Goal: Information Seeking & Learning: Find specific fact

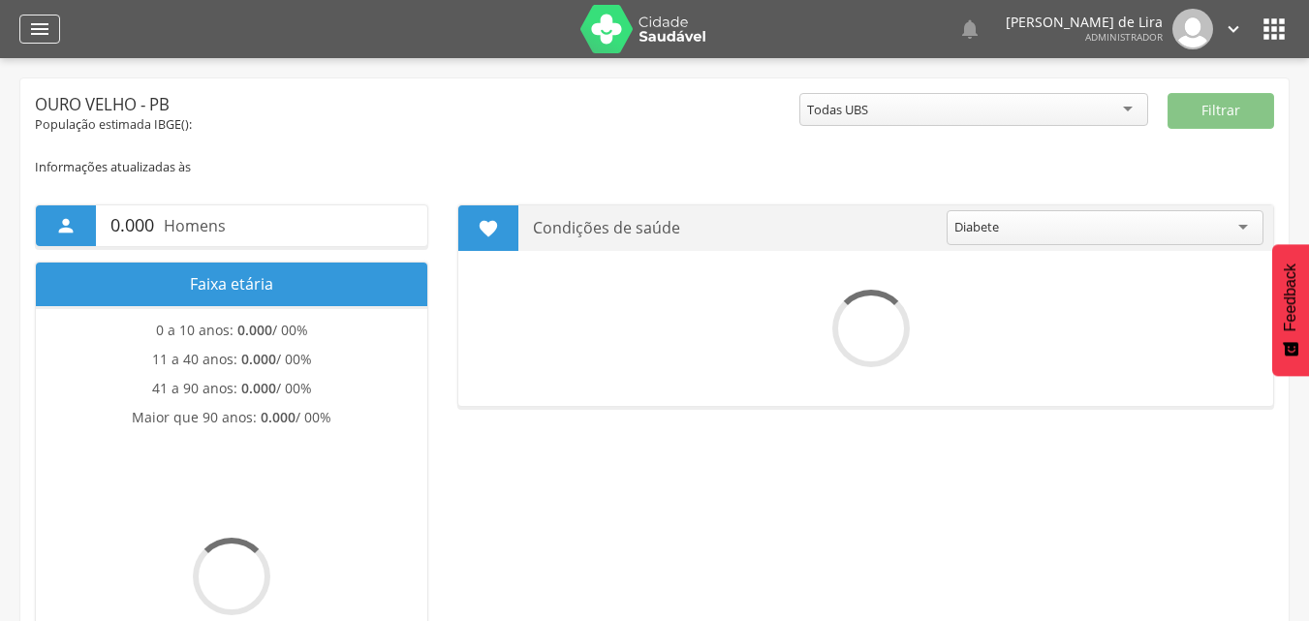
drag, startPoint x: 0, startPoint y: 0, endPoint x: 25, endPoint y: 34, distance: 42.3
click at [24, 34] on div "" at bounding box center [39, 29] width 41 height 29
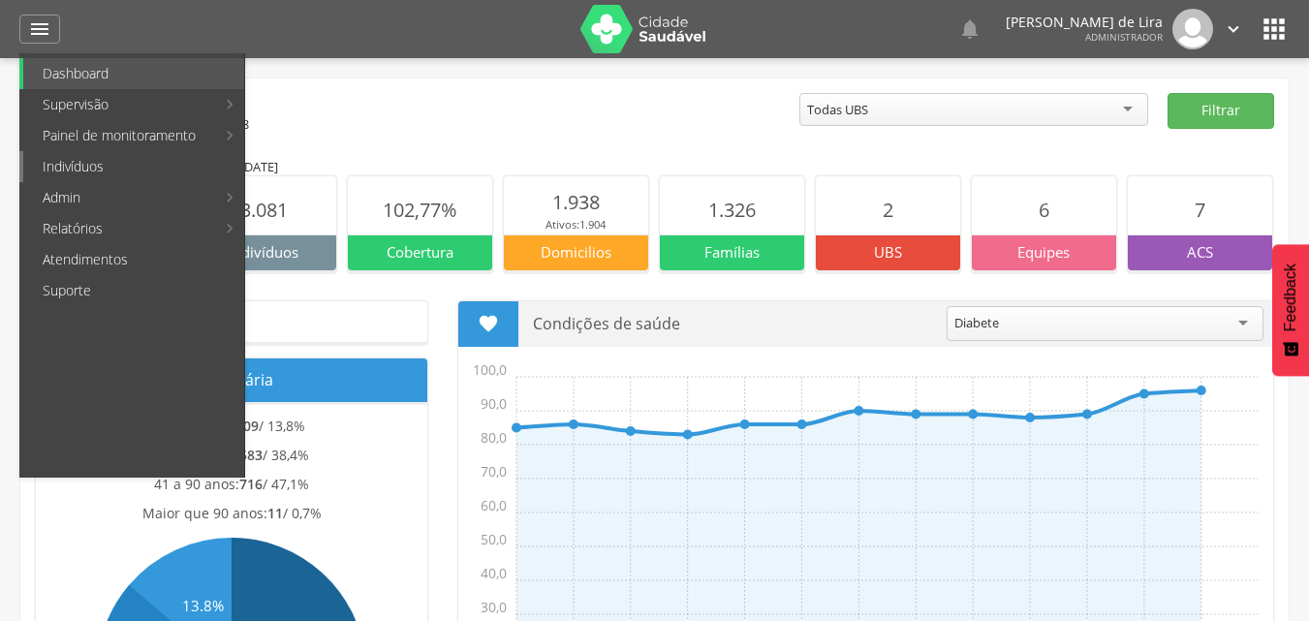
click at [107, 169] on link "Indivíduos" at bounding box center [133, 166] width 221 height 31
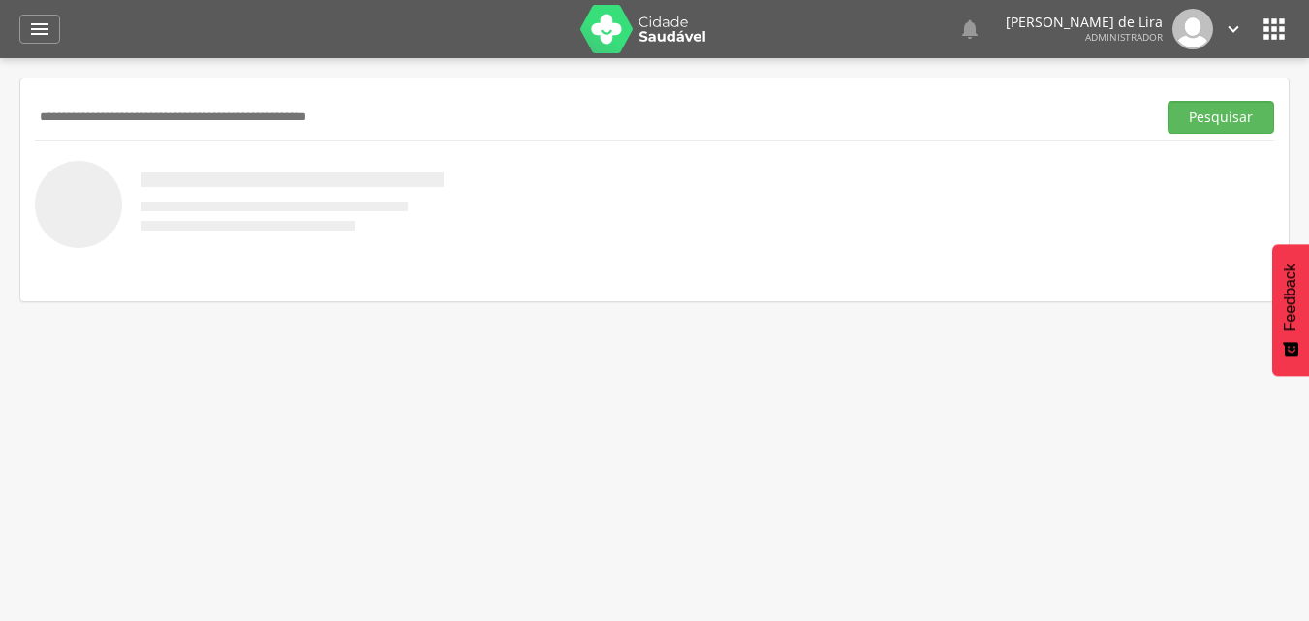
click at [109, 119] on input "text" at bounding box center [591, 117] width 1113 height 33
click at [1168, 101] on button "Pesquisar" at bounding box center [1221, 117] width 107 height 33
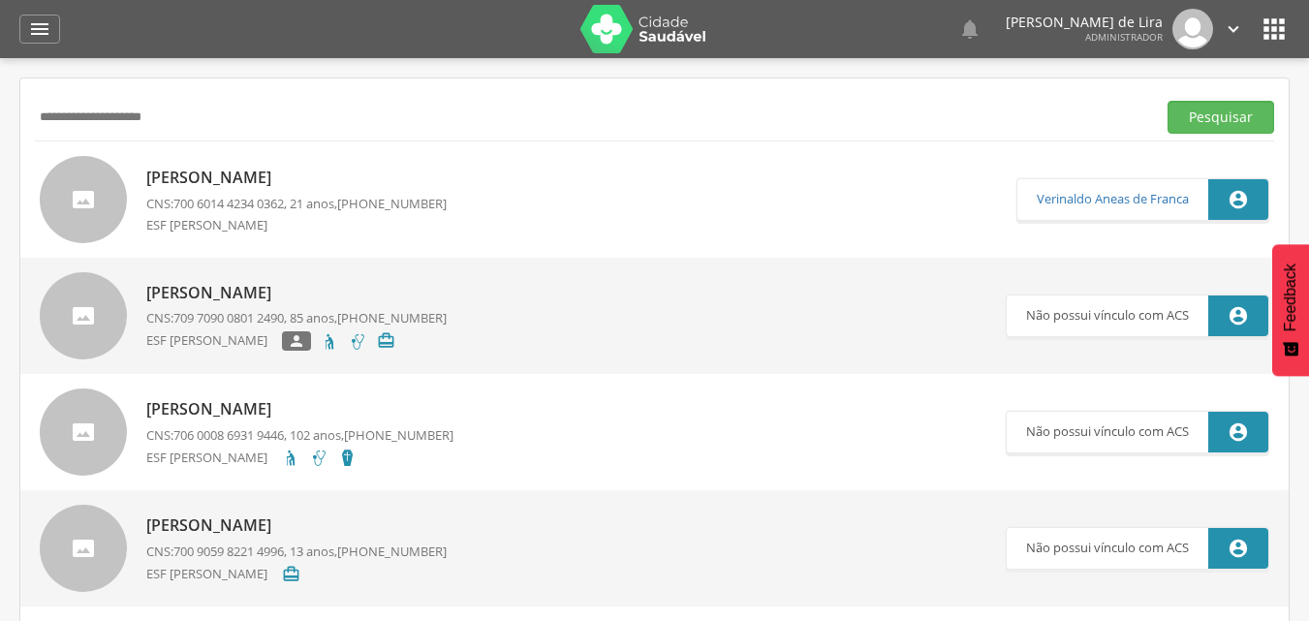
click at [1168, 101] on button "Pesquisar" at bounding box center [1221, 117] width 107 height 33
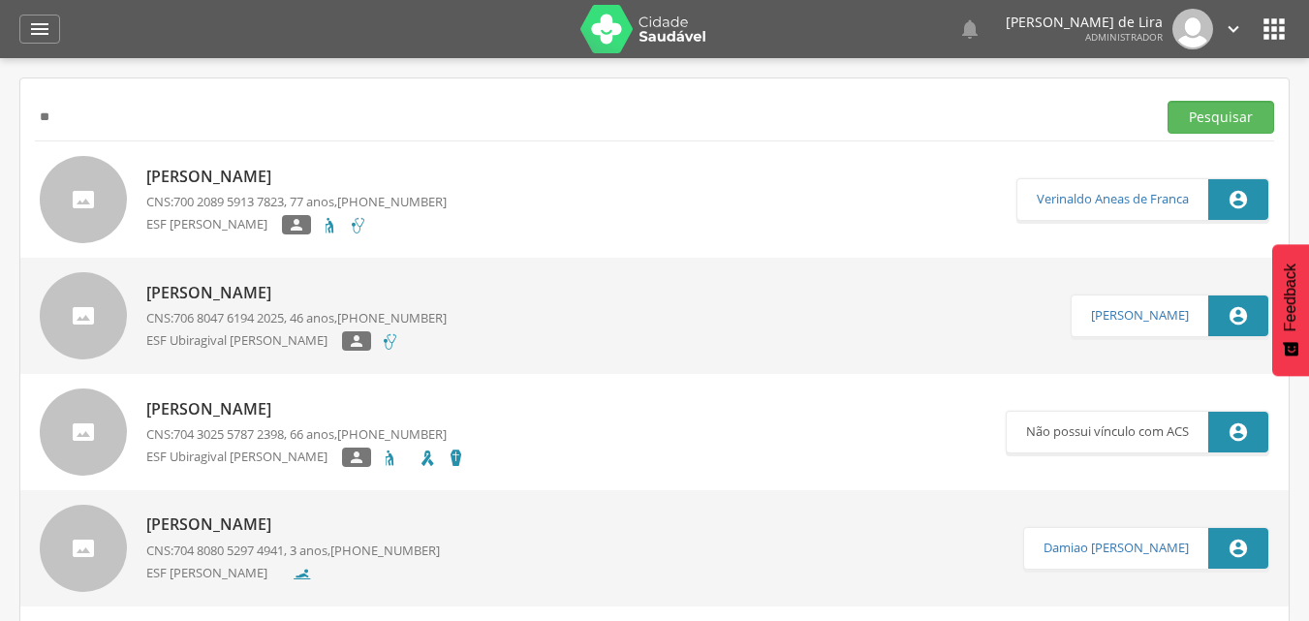
type input "*"
click at [1168, 101] on button "Pesquisar" at bounding box center [1221, 117] width 107 height 33
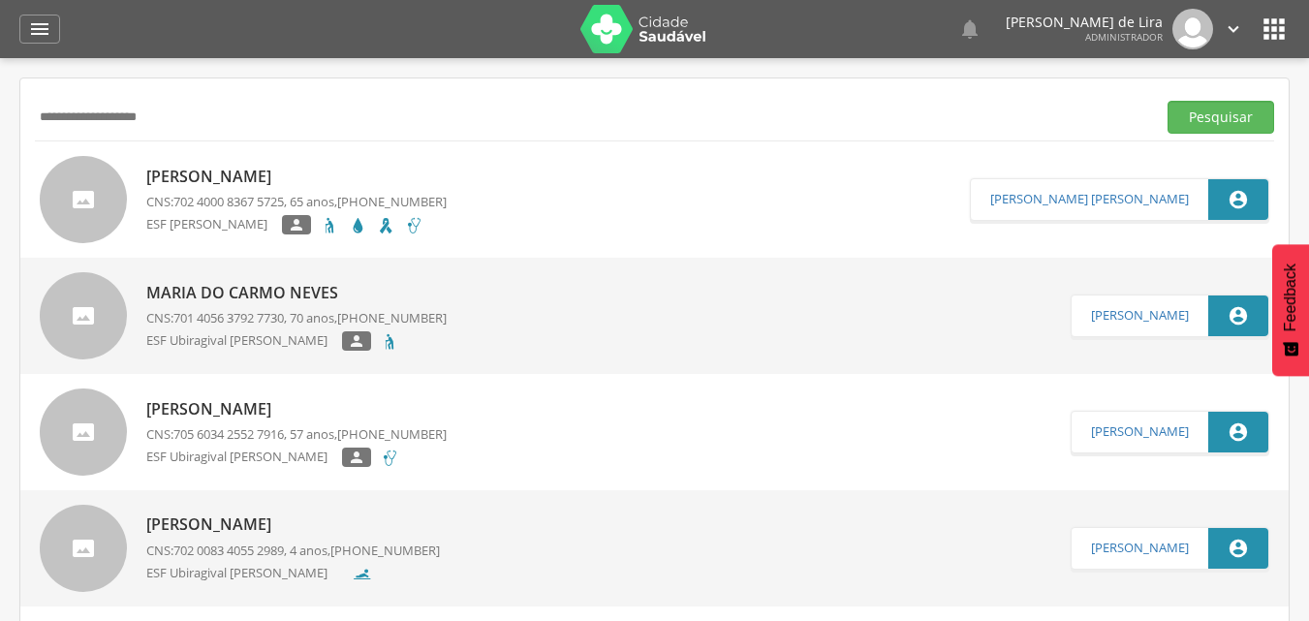
drag, startPoint x: 219, startPoint y: 106, endPoint x: 0, endPoint y: 80, distance: 220.4
click at [0, 89] on div " Supervisão  Distritos  Ubs adicionar ubs  Coordenador: - Ouro Velho / PB I…" at bounding box center [654, 368] width 1309 height 621
click at [1168, 101] on button "Pesquisar" at bounding box center [1221, 117] width 107 height 33
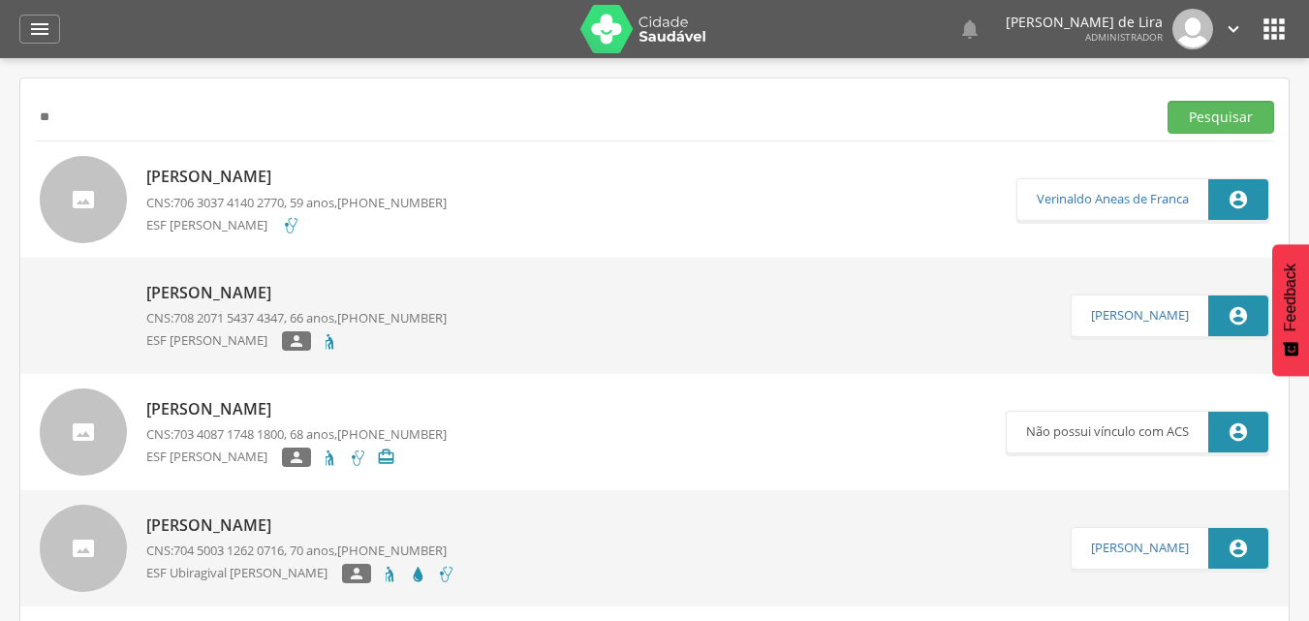
type input "*"
click at [1168, 101] on button "Pesquisar" at bounding box center [1221, 117] width 107 height 33
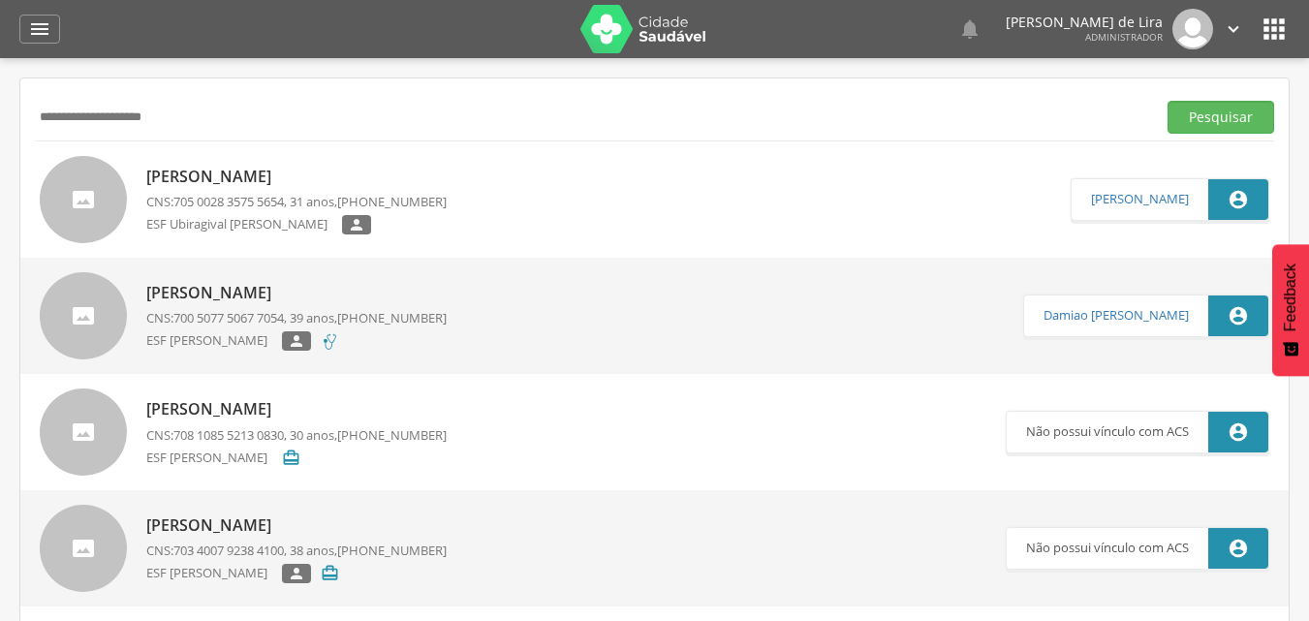
click at [1168, 101] on button "Pesquisar" at bounding box center [1221, 117] width 107 height 33
type input "*"
type input "*********"
click at [1168, 101] on button "Pesquisar" at bounding box center [1221, 117] width 107 height 33
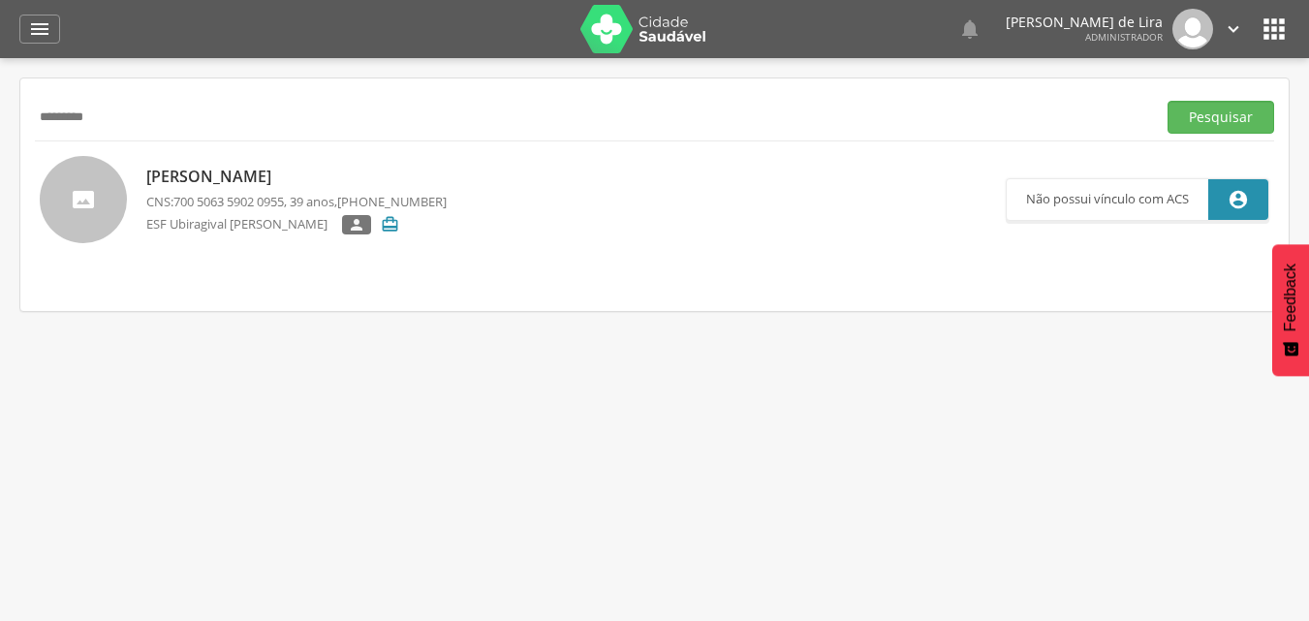
click at [266, 192] on div "Ranierica Kelly Figueira da Silva CNS: 700 5063 5902 0955 , 39 anos, (83) 99971…" at bounding box center [296, 200] width 300 height 80
type input "**********"
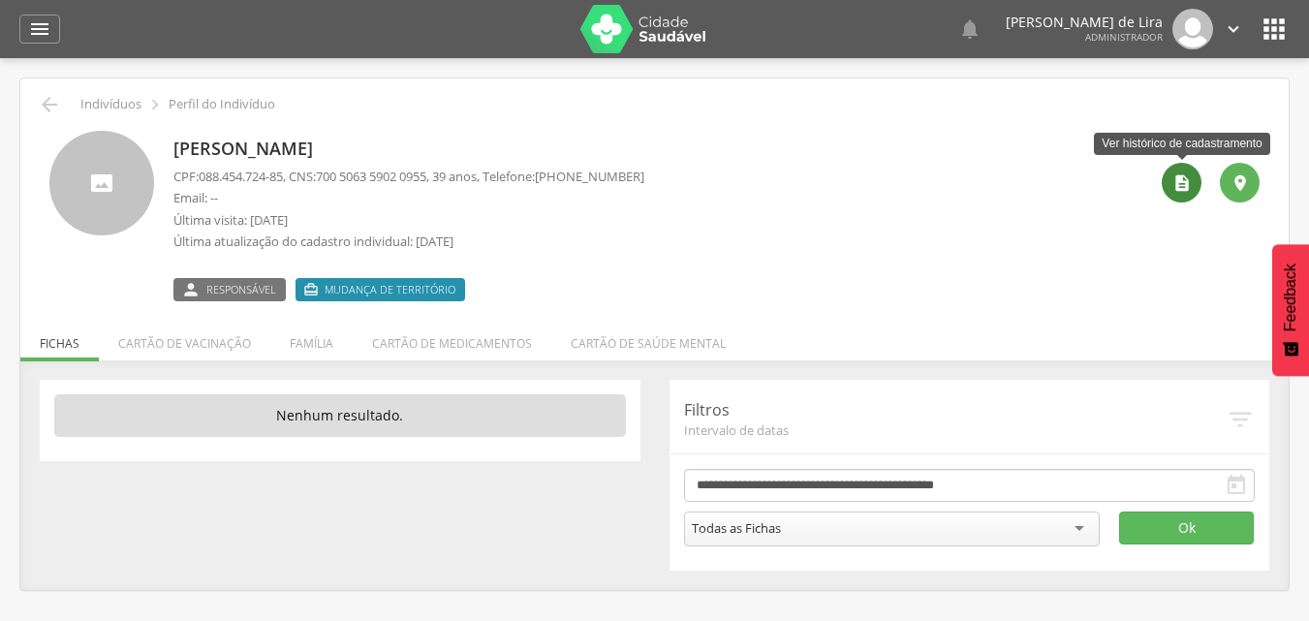
click at [1182, 172] on div "" at bounding box center [1182, 183] width 40 height 40
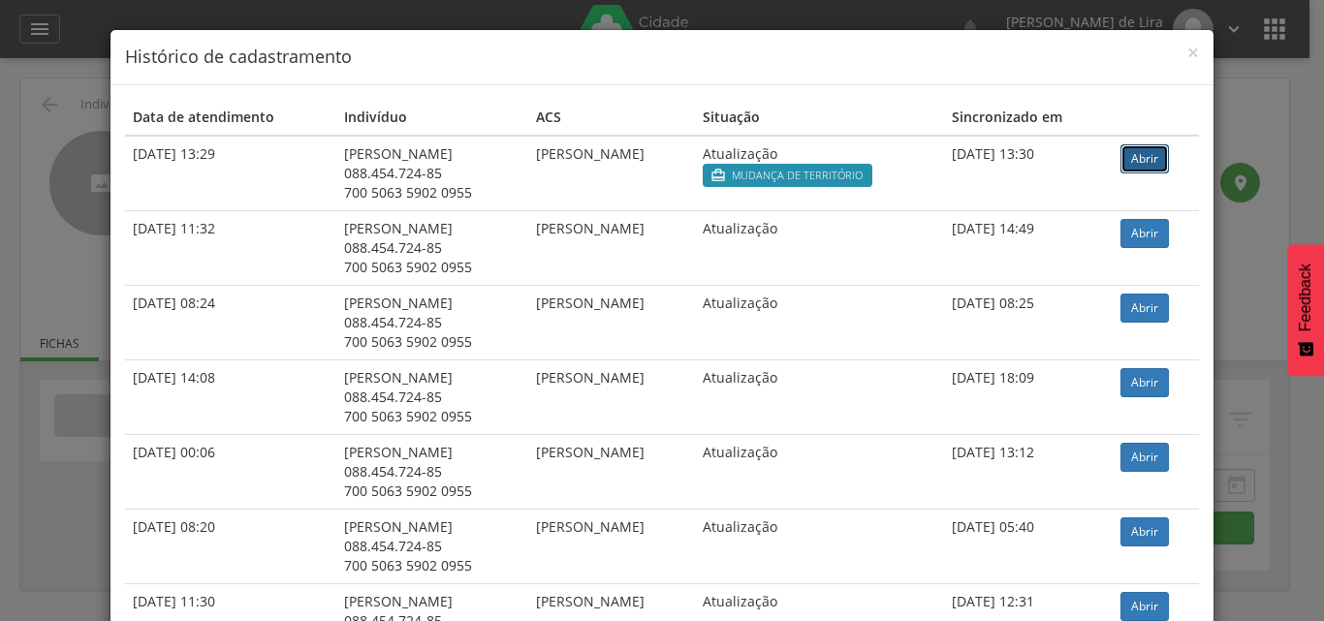
click at [1153, 153] on link "Abrir" at bounding box center [1144, 158] width 48 height 29
